Goal: Navigation & Orientation: Find specific page/section

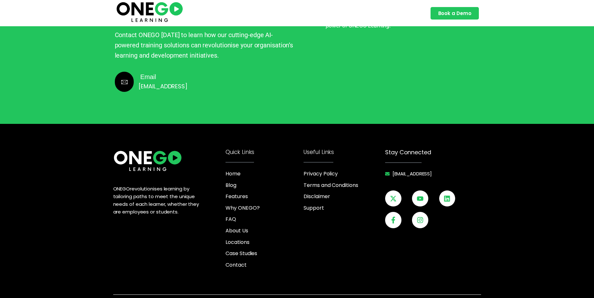
scroll to position [1682, 0]
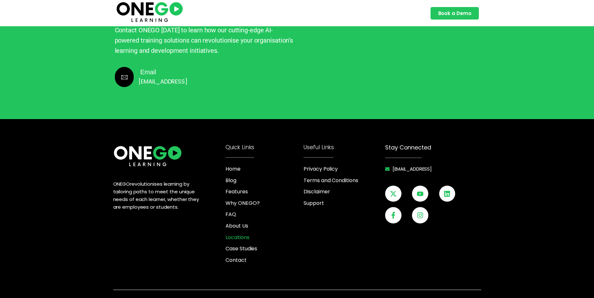
click at [240, 233] on span "Locations" at bounding box center [238, 237] width 24 height 8
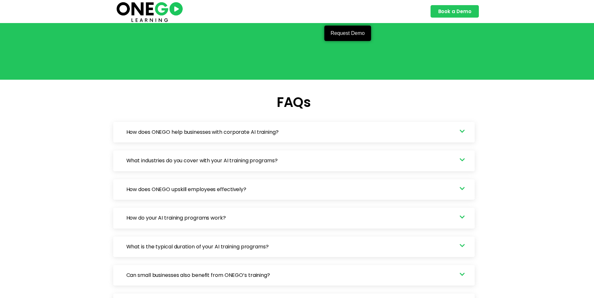
scroll to position [832, 0]
click at [284, 122] on link "How does ONEGO help businesses with corporate AI training?" at bounding box center [293, 132] width 361 height 20
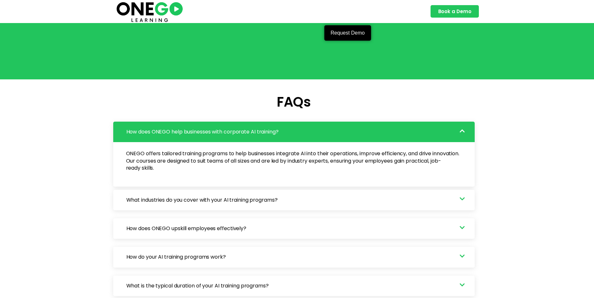
scroll to position [640, 0]
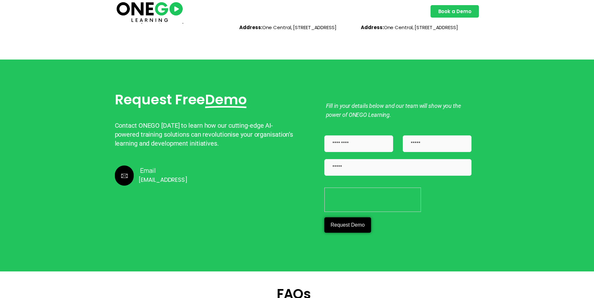
click at [147, 9] on img at bounding box center [149, 11] width 69 height 23
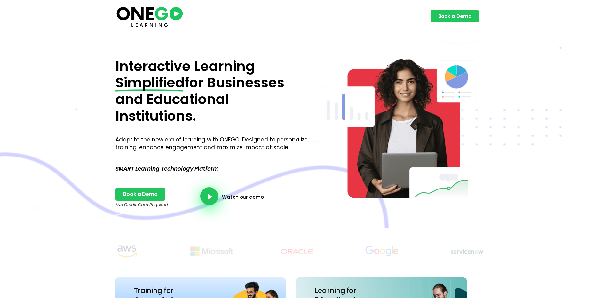
click at [210, 197] on icon "video-button" at bounding box center [210, 197] width 6 height 6
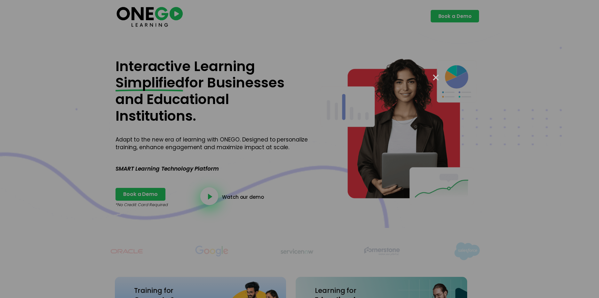
scroll to position [0, 0]
